Goal: Find contact information: Find contact information

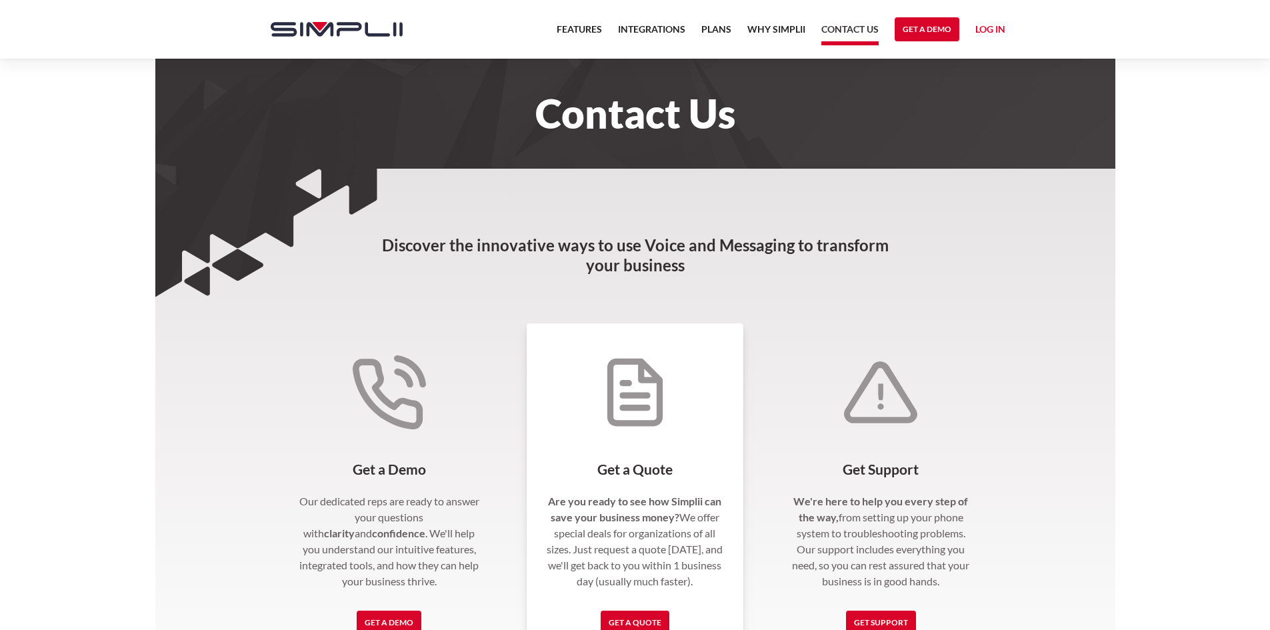
scroll to position [267, 0]
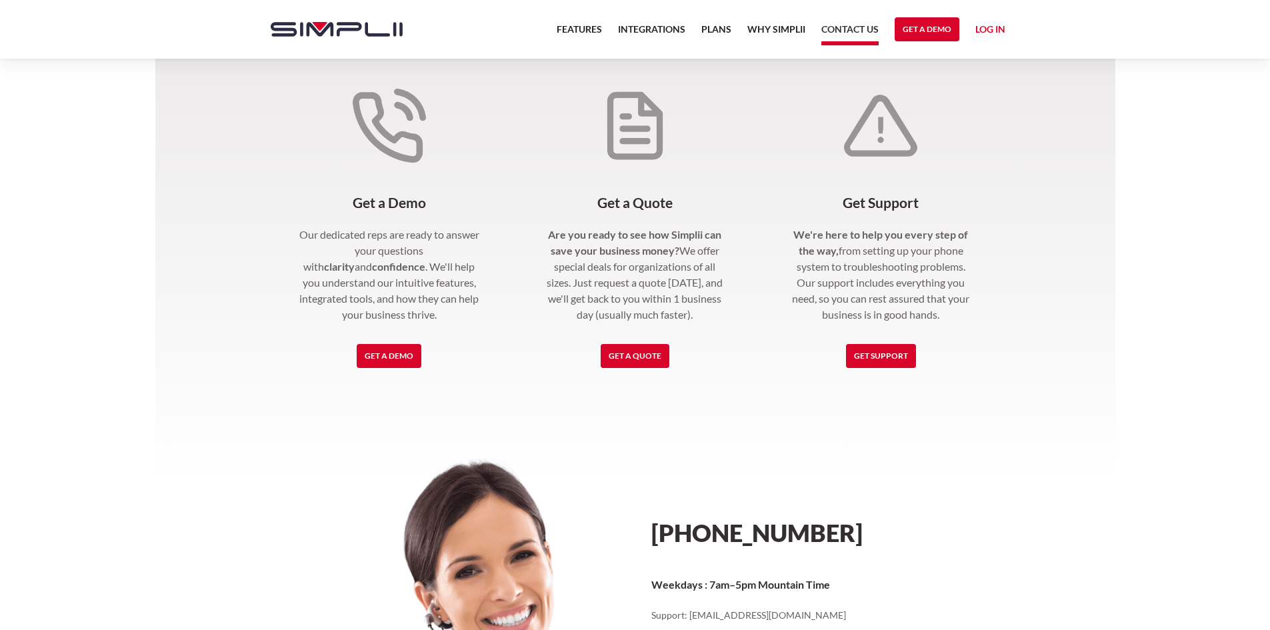
click at [1113, 145] on section "Discover the innovative ways to use Voice and Messaging to transform your busin…" at bounding box center [635, 392] width 960 height 980
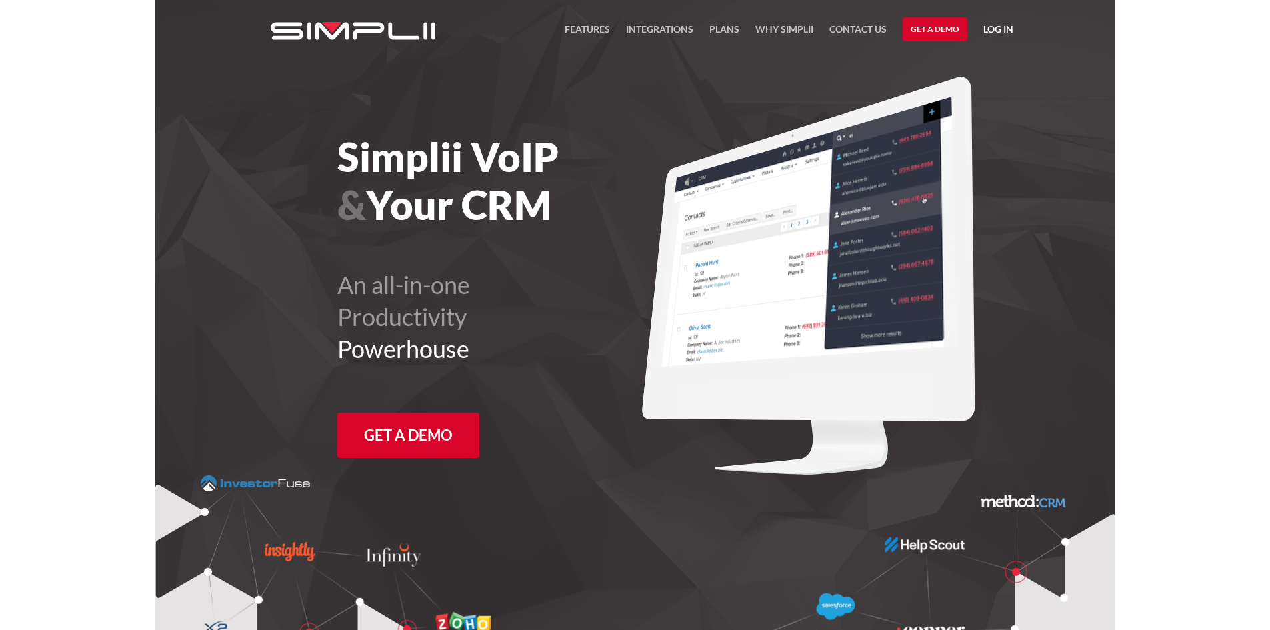
click at [624, 201] on h1 "Simplii VoIP & Your CRM" at bounding box center [522, 181] width 371 height 96
click at [838, 127] on img at bounding box center [808, 276] width 333 height 399
click at [992, 57] on nav "FEATURES Integrations Products Plans Why Simplii Contact US Master Agreement Ge…" at bounding box center [789, 29] width 449 height 59
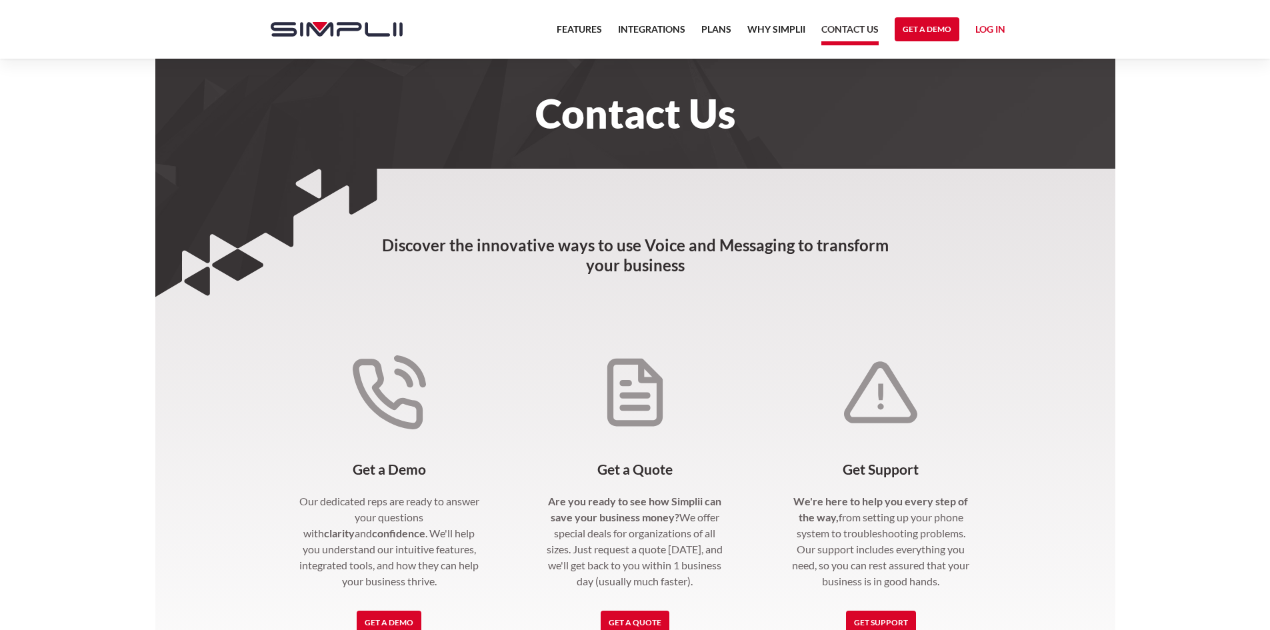
click at [614, 230] on h3 "Discover the innovative ways to use Voice and Messaging to transform your busin…" at bounding box center [635, 242] width 528 height 147
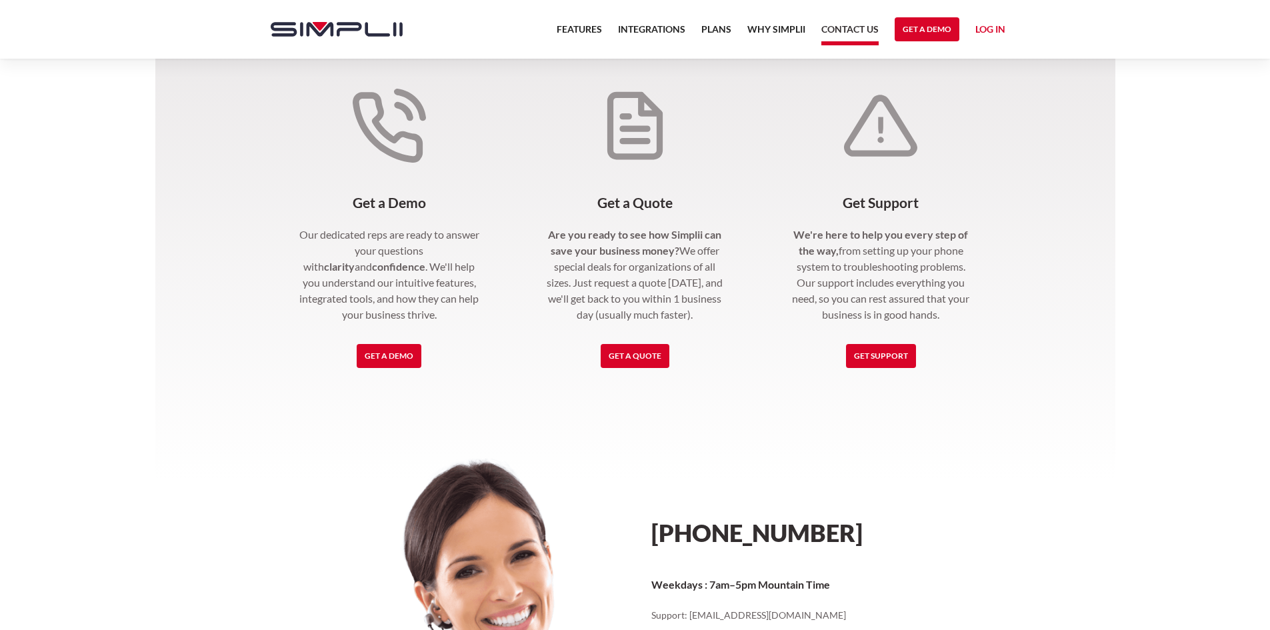
scroll to position [533, 0]
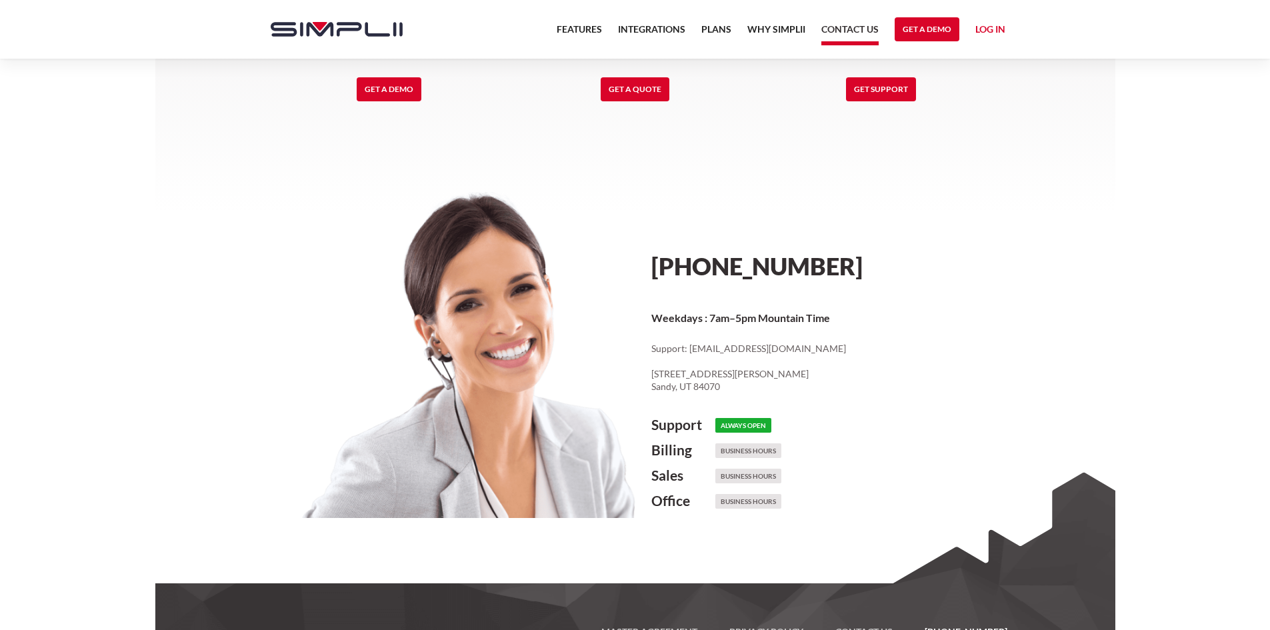
click at [821, 153] on div "Get a Demo Our dedicated reps are ready to answer your questions with clarity a…" at bounding box center [635, 165] width 780 height 766
click at [1081, 133] on section "Discover the innovative ways to use Voice and Messaging to transform your busin…" at bounding box center [635, 125] width 960 height 980
click at [1096, 35] on div "Features Integrations PRoducts Plans Why Simplii Contact US Master Agreement Ge…" at bounding box center [635, 29] width 1270 height 59
